Goal: Task Accomplishment & Management: Use online tool/utility

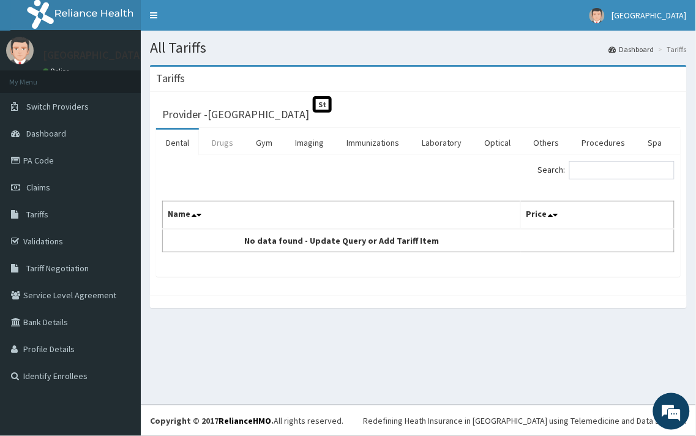
click at [219, 145] on link "Drugs" at bounding box center [222, 143] width 41 height 26
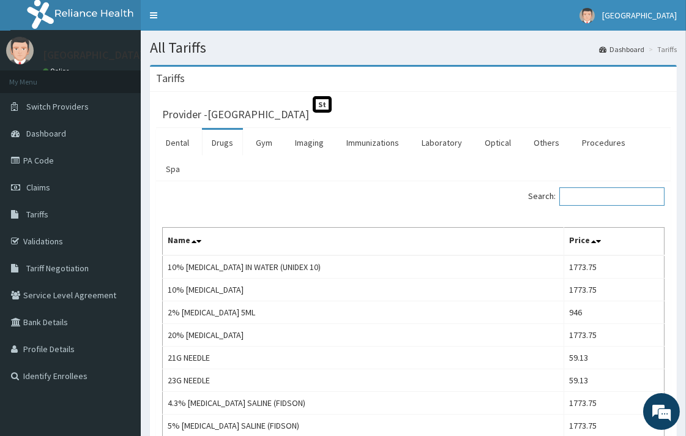
click at [583, 187] on input "Search:" at bounding box center [611, 196] width 105 height 18
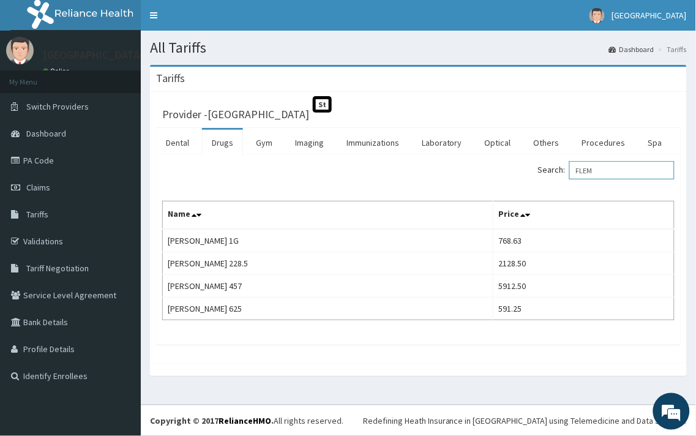
type input "FLEM"
click at [64, 264] on span "Tariff Negotiation" at bounding box center [57, 267] width 62 height 11
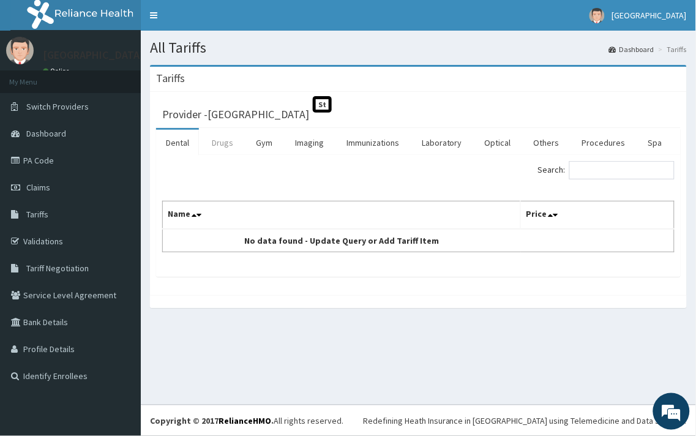
click at [225, 147] on link "Drugs" at bounding box center [222, 143] width 41 height 26
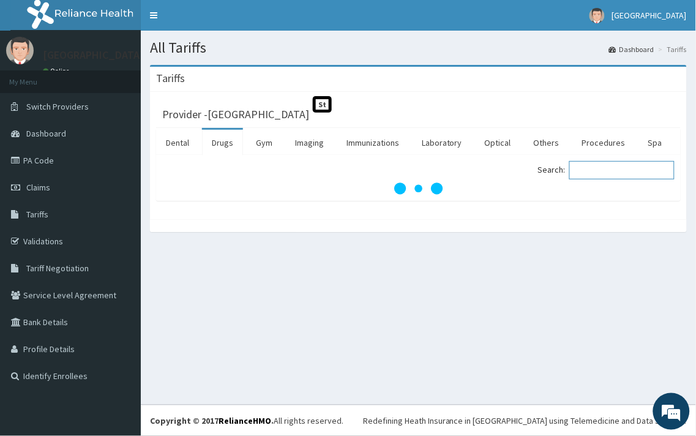
click at [603, 168] on input "Search:" at bounding box center [621, 170] width 105 height 18
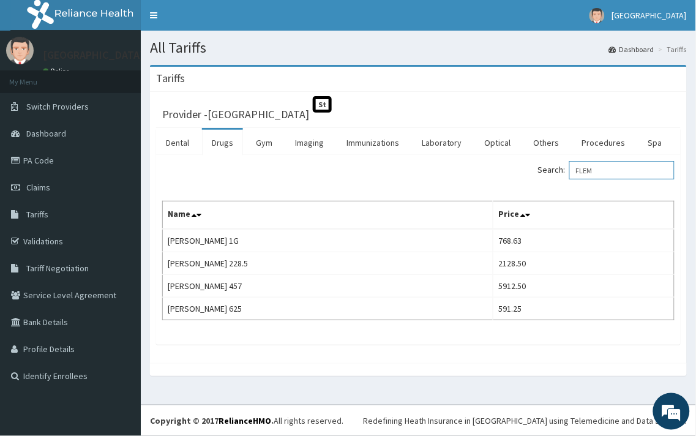
type input "FLEM"
